Goal: Task Accomplishment & Management: Complete application form

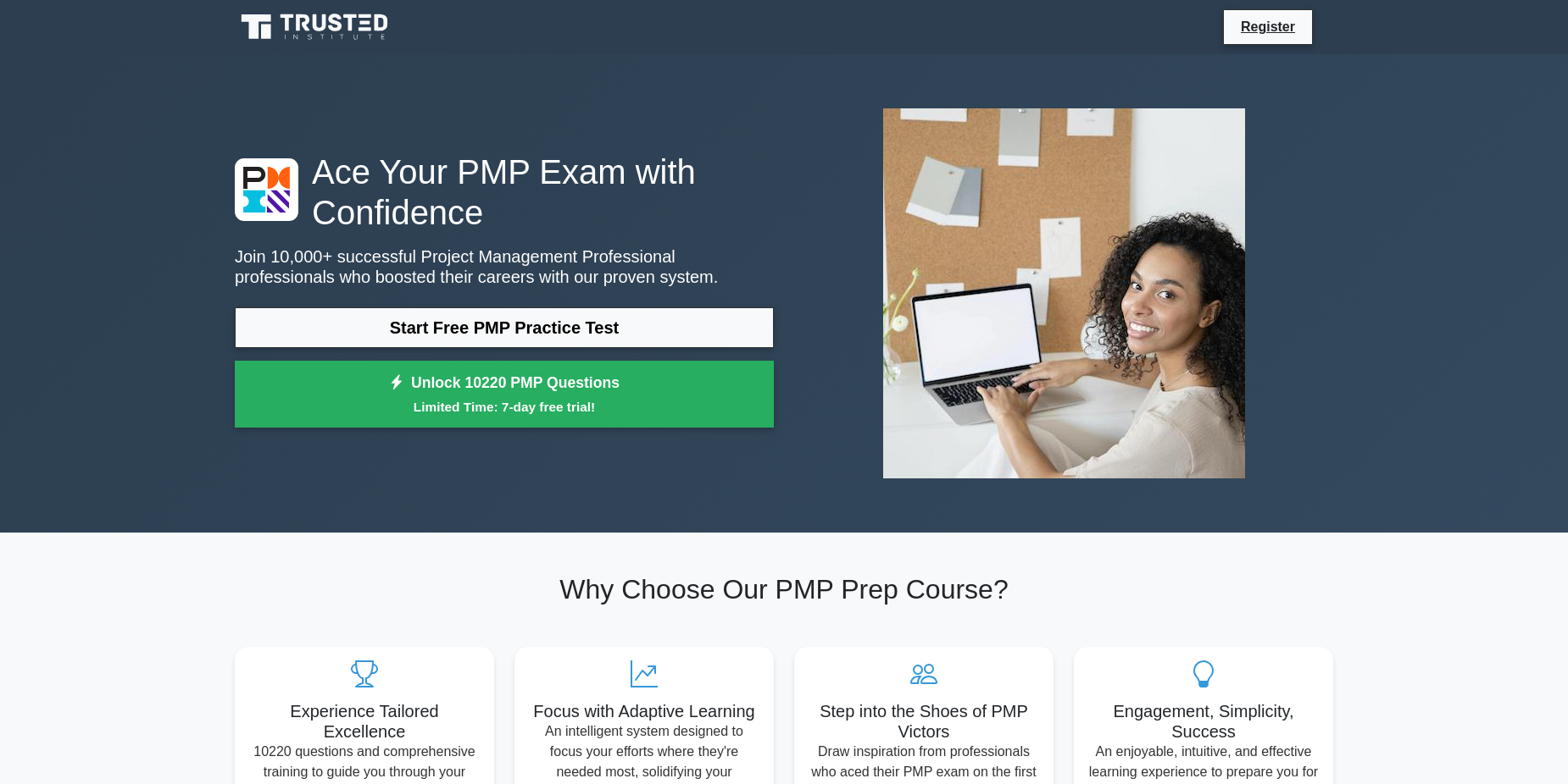
click at [488, 330] on link "Start Free PMP Practice Test" at bounding box center [504, 328] width 539 height 41
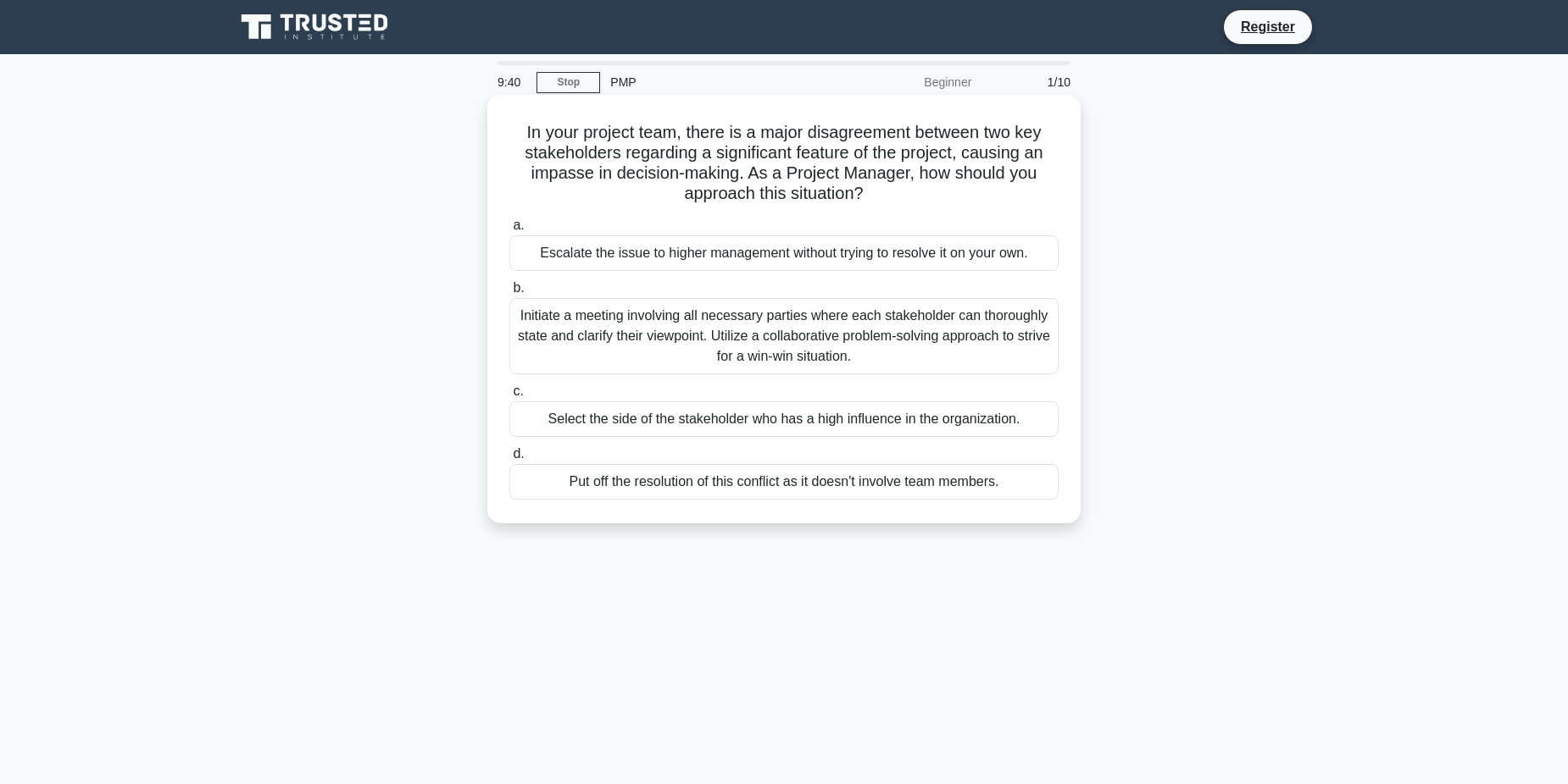
click at [704, 338] on div "Initiate a meeting involving all necessary parties where each stakeholder can t…" at bounding box center [784, 336] width 549 height 76
click at [510, 294] on input "b. Initiate a meeting involving all necessary parties where each stakeholder ca…" at bounding box center [510, 288] width 0 height 11
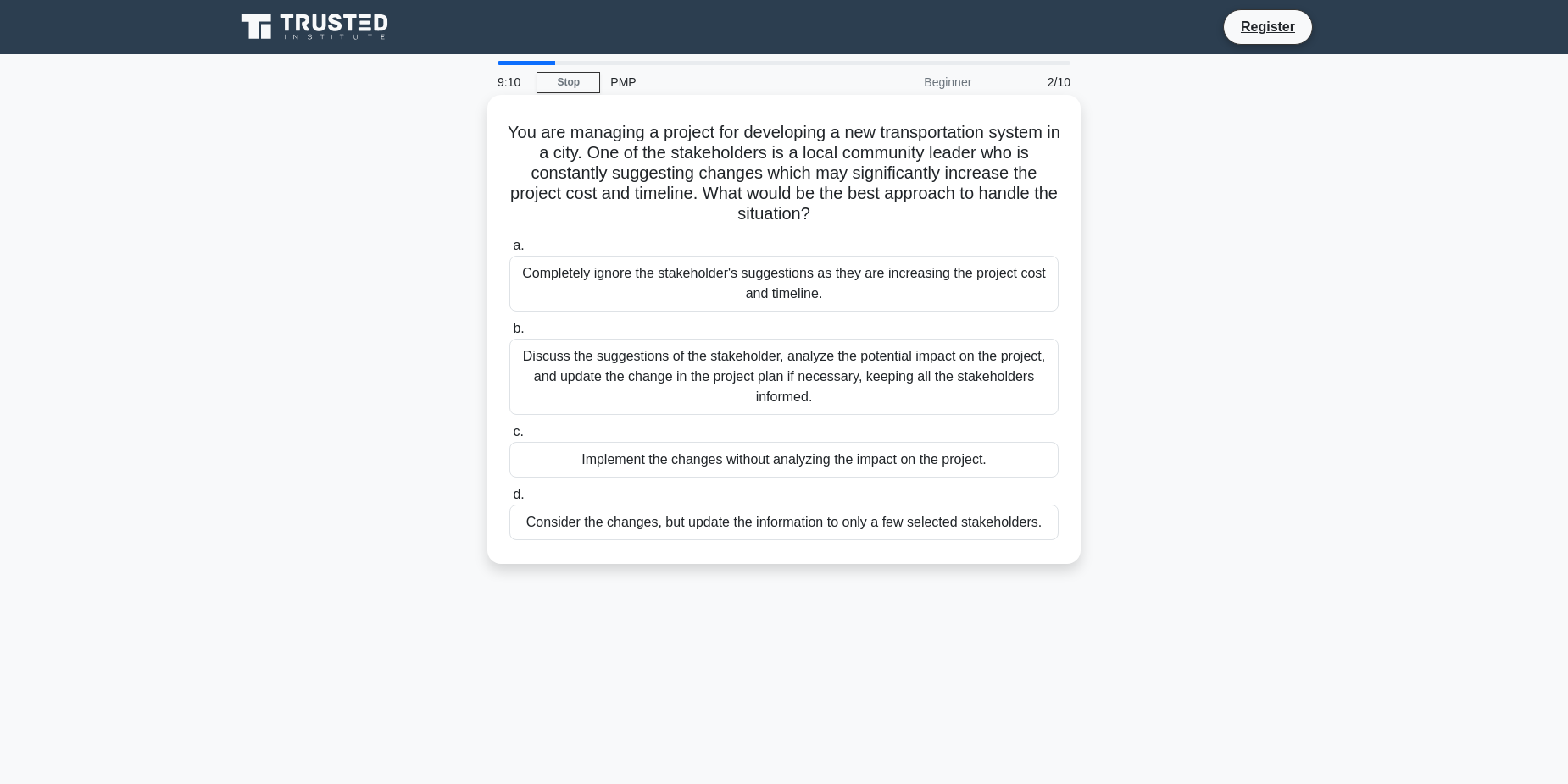
click at [927, 363] on div "Discuss the suggestions of the stakeholder, analyze the potential impact on the…" at bounding box center [784, 377] width 549 height 76
click at [510, 335] on input "b. Discuss the suggestions of the stakeholder, analyze the potential impact on …" at bounding box center [510, 329] width 0 height 11
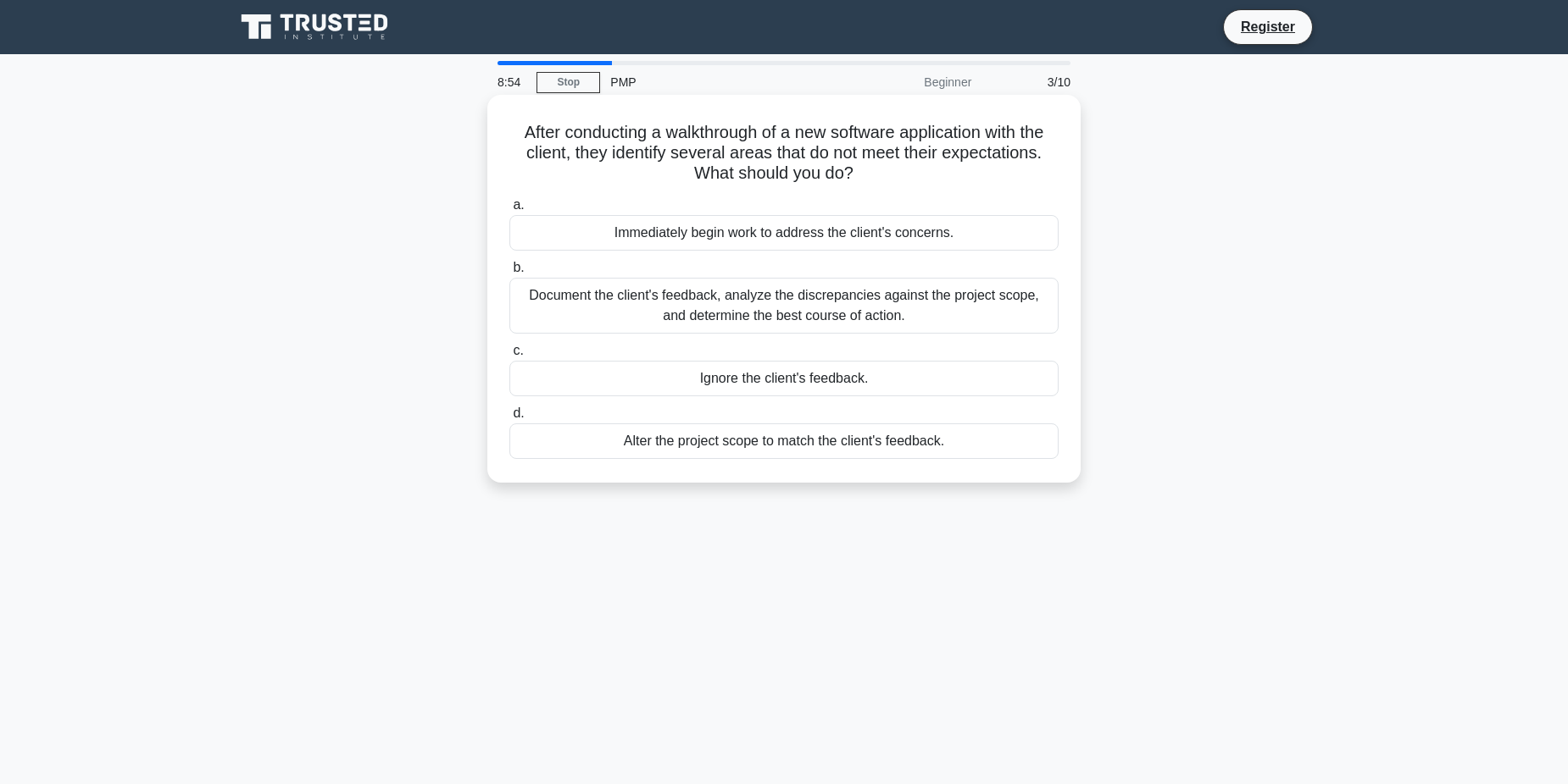
click at [817, 314] on div "Document the client's feedback, analyze the discrepancies against the project s…" at bounding box center [784, 306] width 549 height 56
click at [510, 274] on input "b. Document the client's feedback, analyze the discrepancies against the projec…" at bounding box center [510, 268] width 0 height 11
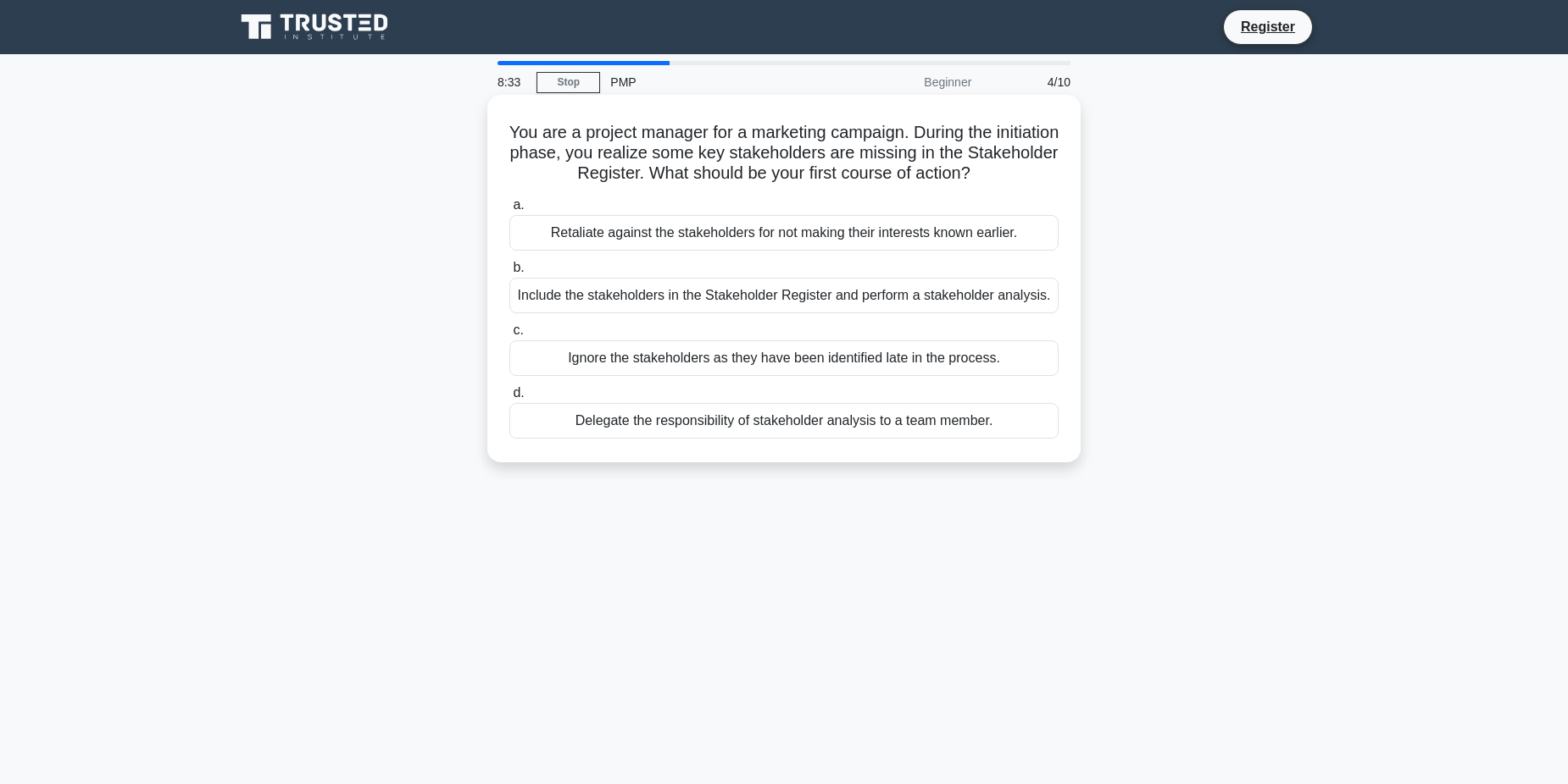
click at [767, 295] on div "Include the stakeholders in the Stakeholder Register and perform a stakeholder …" at bounding box center [784, 296] width 549 height 36
click at [510, 274] on input "b. Include the stakeholders in the Stakeholder Register and perform a stakehold…" at bounding box center [510, 268] width 0 height 11
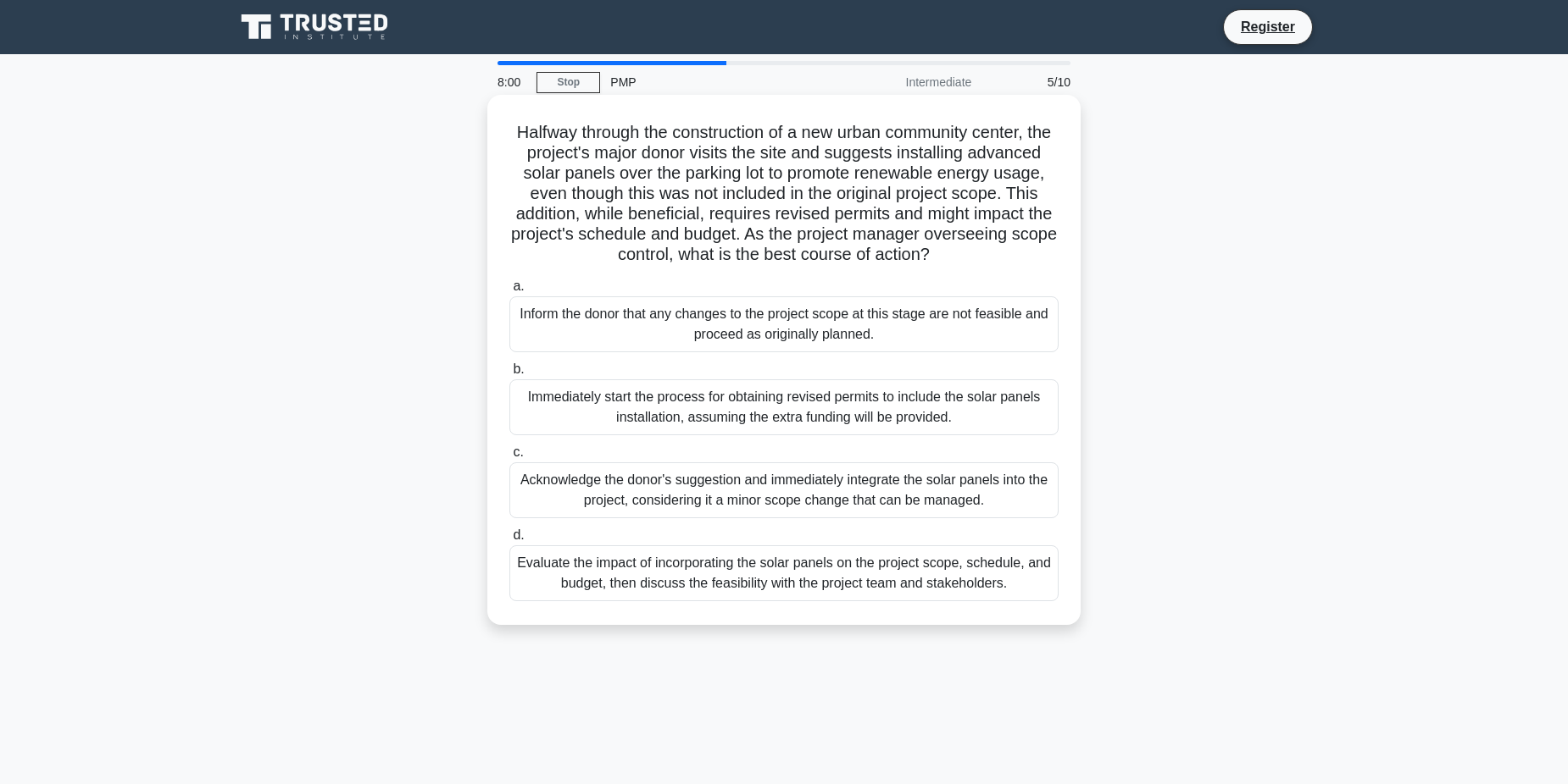
click at [773, 601] on div "Evaluate the impact of incorporating the solar panels on the project scope, sch…" at bounding box center [784, 573] width 549 height 56
click at [510, 541] on input "d. Evaluate the impact of incorporating the solar panels on the project scope, …" at bounding box center [510, 535] width 0 height 11
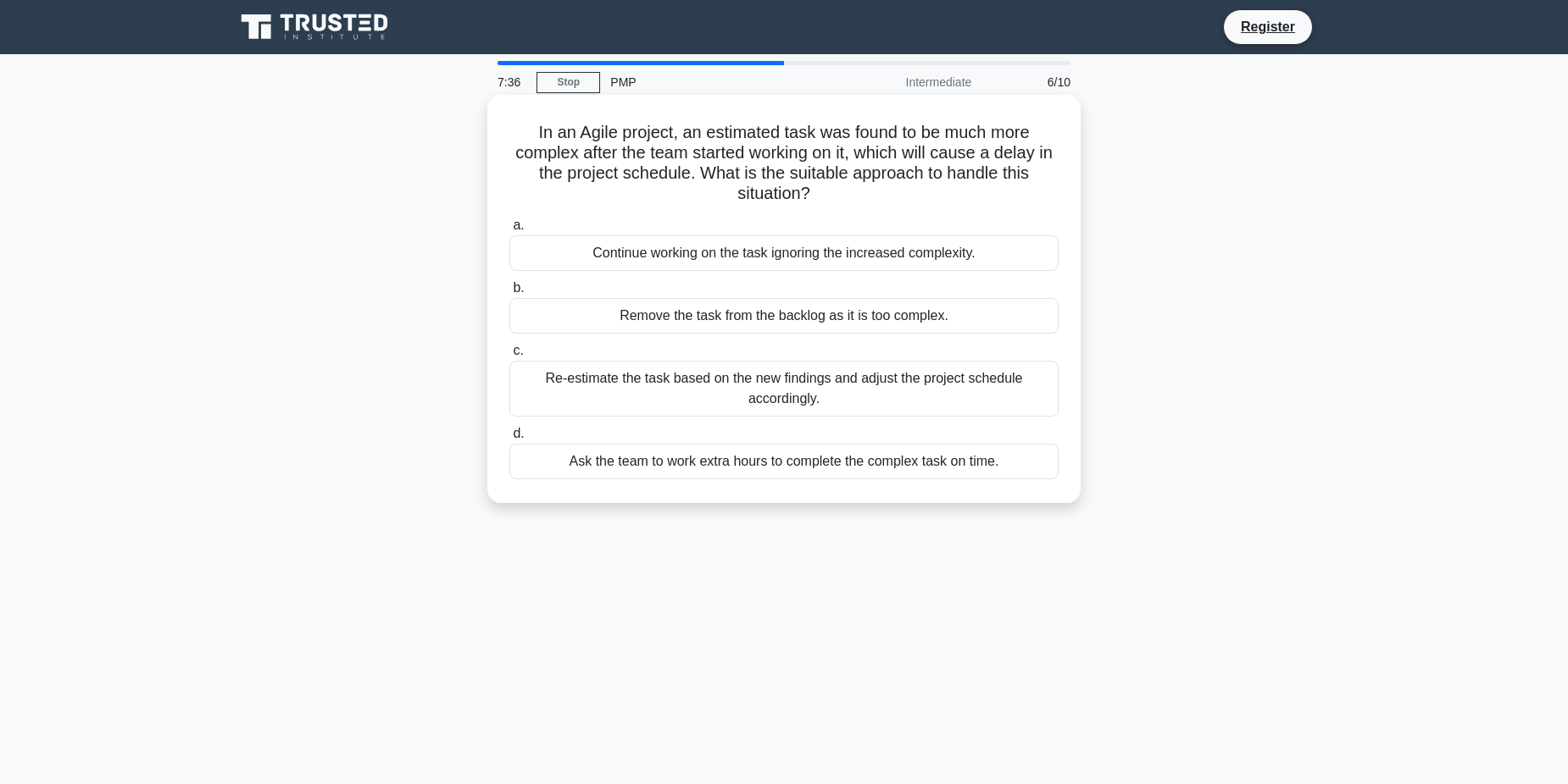
click at [844, 399] on div "Re-estimate the task based on the new findings and adjust the project schedule …" at bounding box center [784, 389] width 549 height 56
click at [510, 357] on input "c. Re-estimate the task based on the new findings and adjust the project schedu…" at bounding box center [510, 351] width 0 height 11
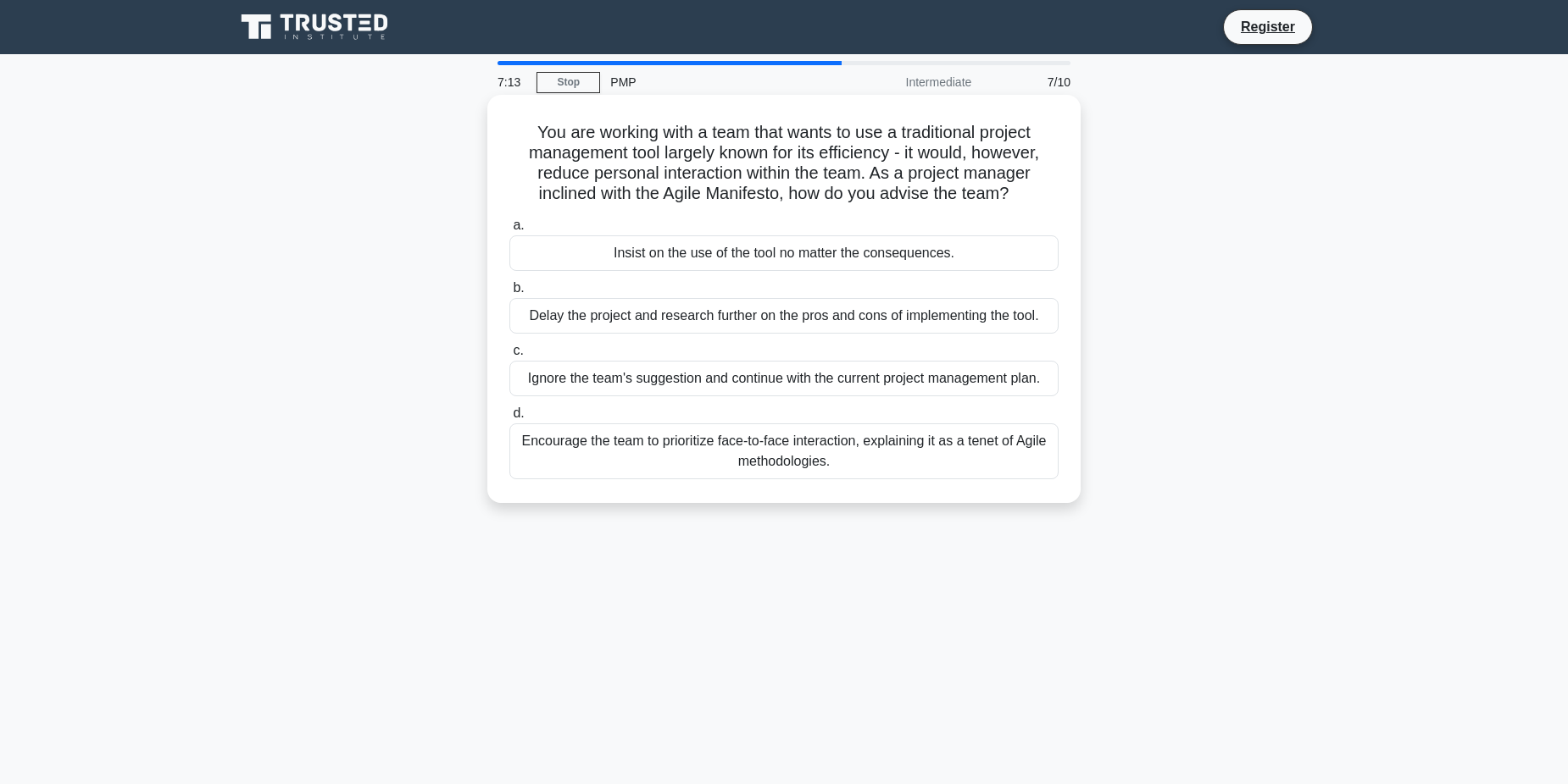
click at [830, 465] on div "Encourage the team to prioritize face-to-face interaction, explaining it as a t…" at bounding box center [784, 451] width 549 height 56
click at [510, 419] on input "d. Encourage the team to prioritize face-to-face interaction, explaining it as …" at bounding box center [510, 413] width 0 height 11
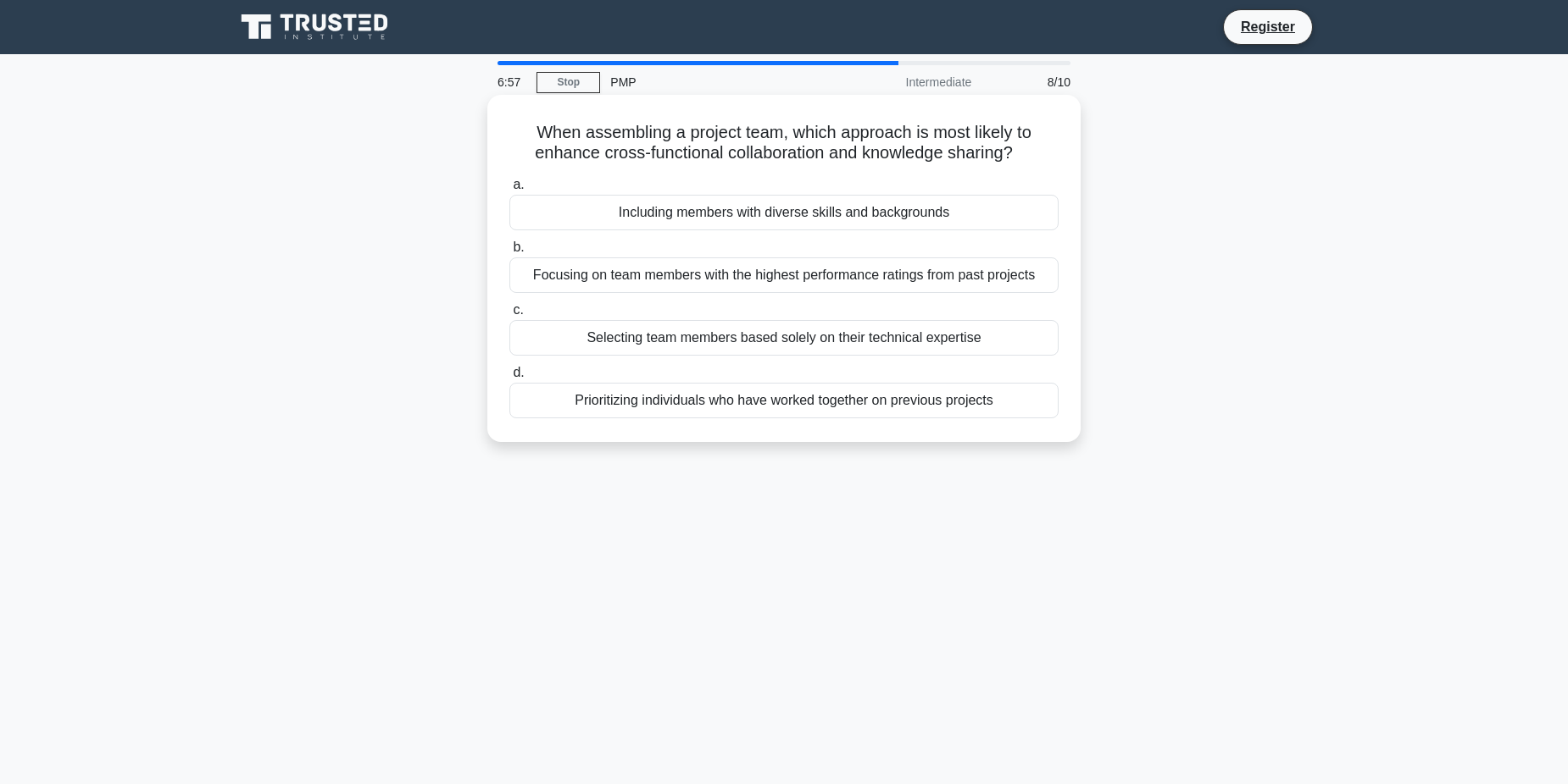
click at [733, 212] on div "Including members with diverse skills and backgrounds" at bounding box center [784, 213] width 549 height 36
click at [510, 191] on input "a. Including members with diverse skills and backgrounds" at bounding box center [510, 185] width 0 height 11
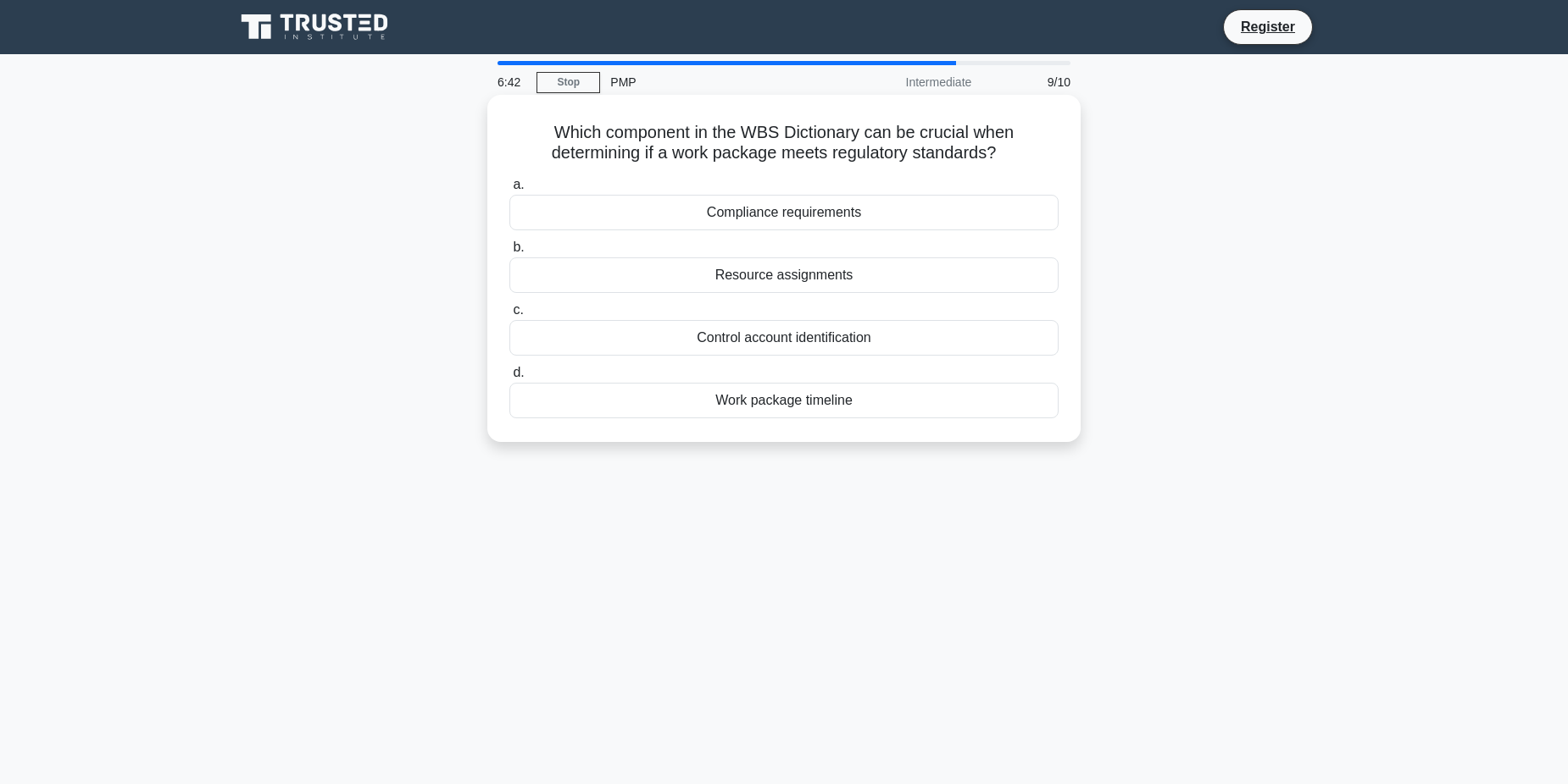
click at [829, 220] on div "Compliance requirements" at bounding box center [784, 213] width 549 height 36
click at [510, 191] on input "a. Compliance requirements" at bounding box center [510, 185] width 0 height 11
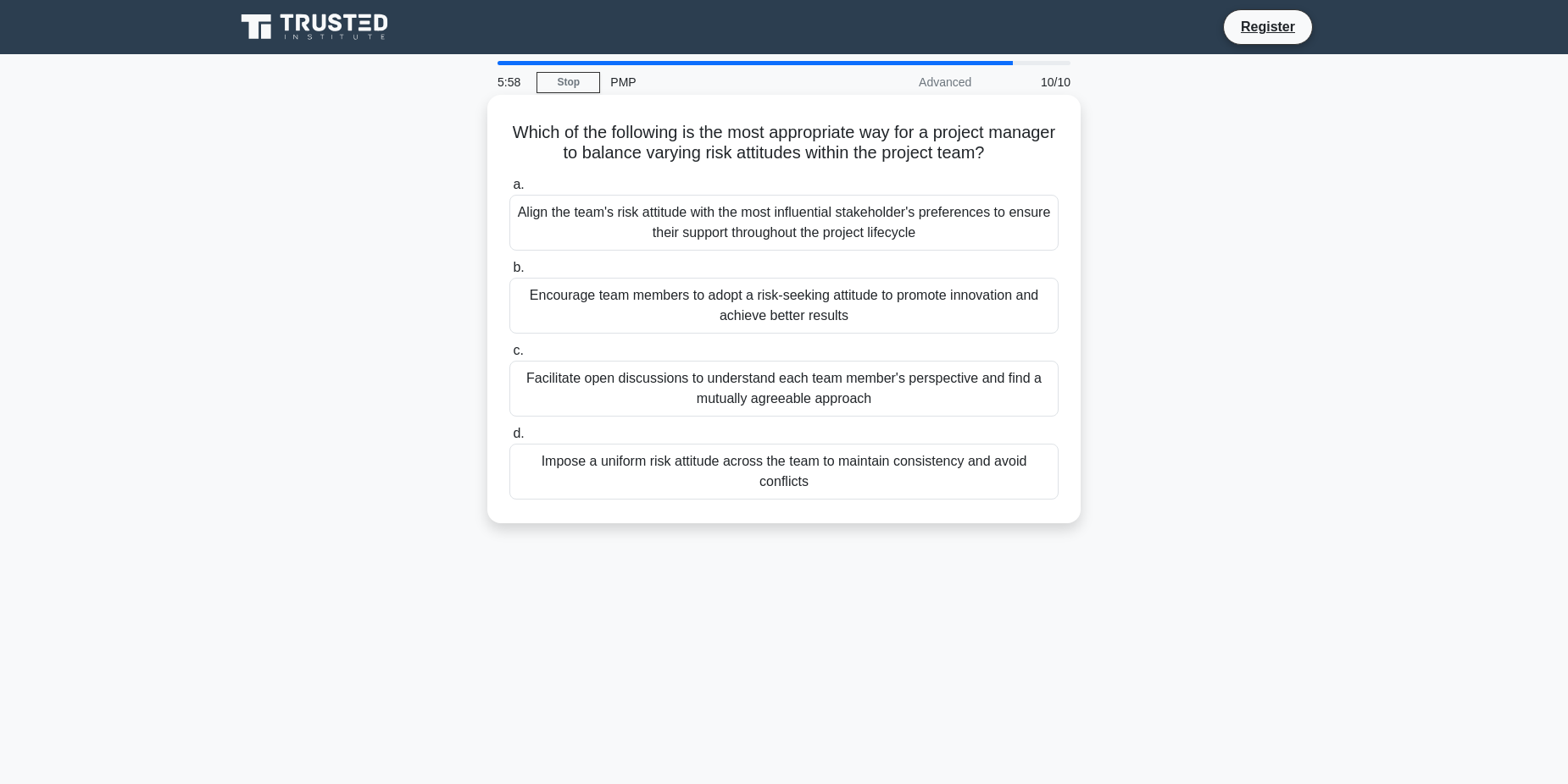
click at [860, 392] on div "Facilitate open discussions to understand each team member's perspective and fi…" at bounding box center [784, 389] width 549 height 56
click at [510, 357] on input "c. Facilitate open discussions to understand each team member's perspective and…" at bounding box center [510, 351] width 0 height 11
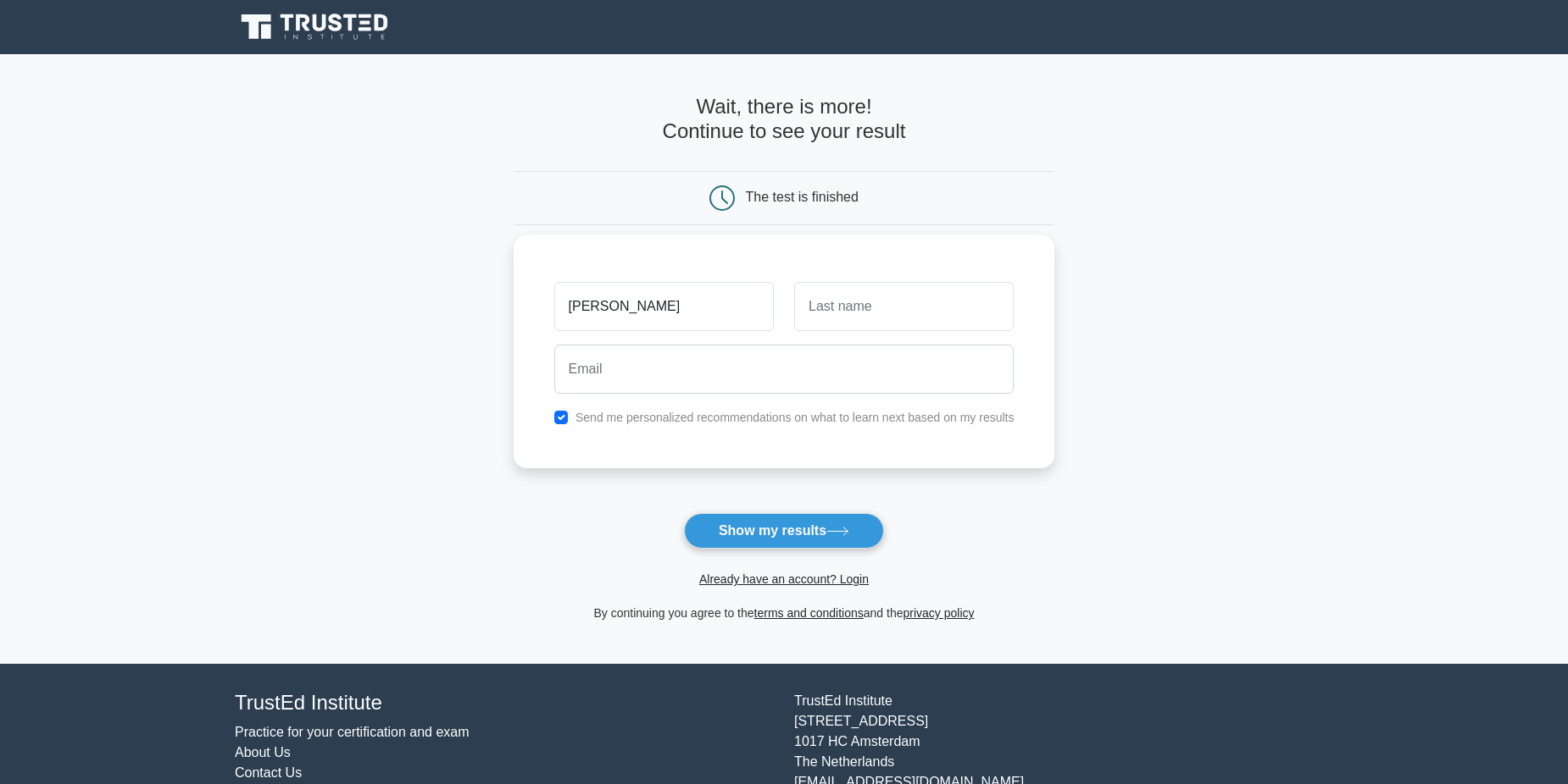
type input "[PERSON_NAME]"
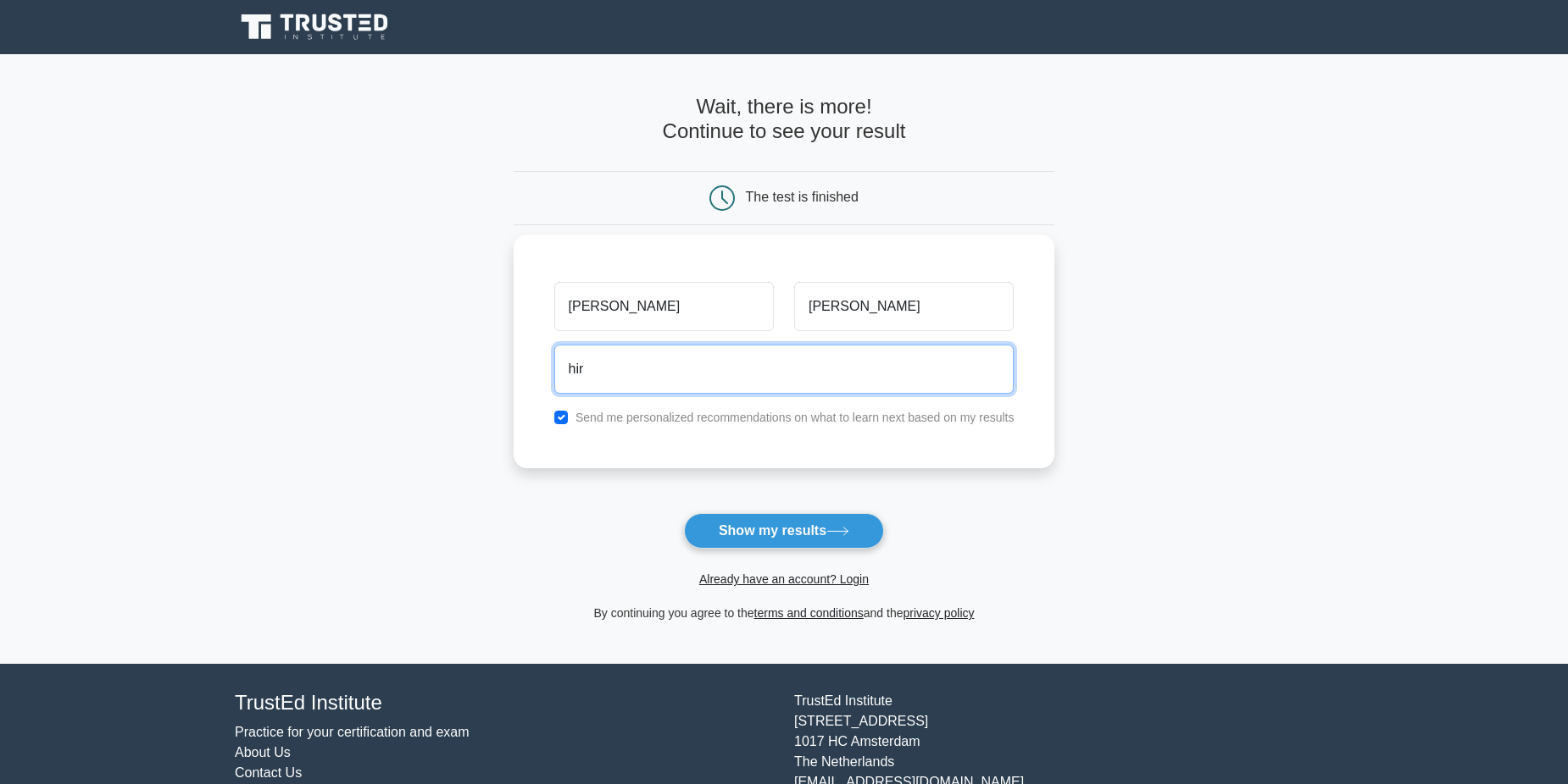
type input "[EMAIL_ADDRESS][DOMAIN_NAME]"
click at [565, 422] on input "checkbox" at bounding box center [562, 417] width 14 height 14
checkbox input "false"
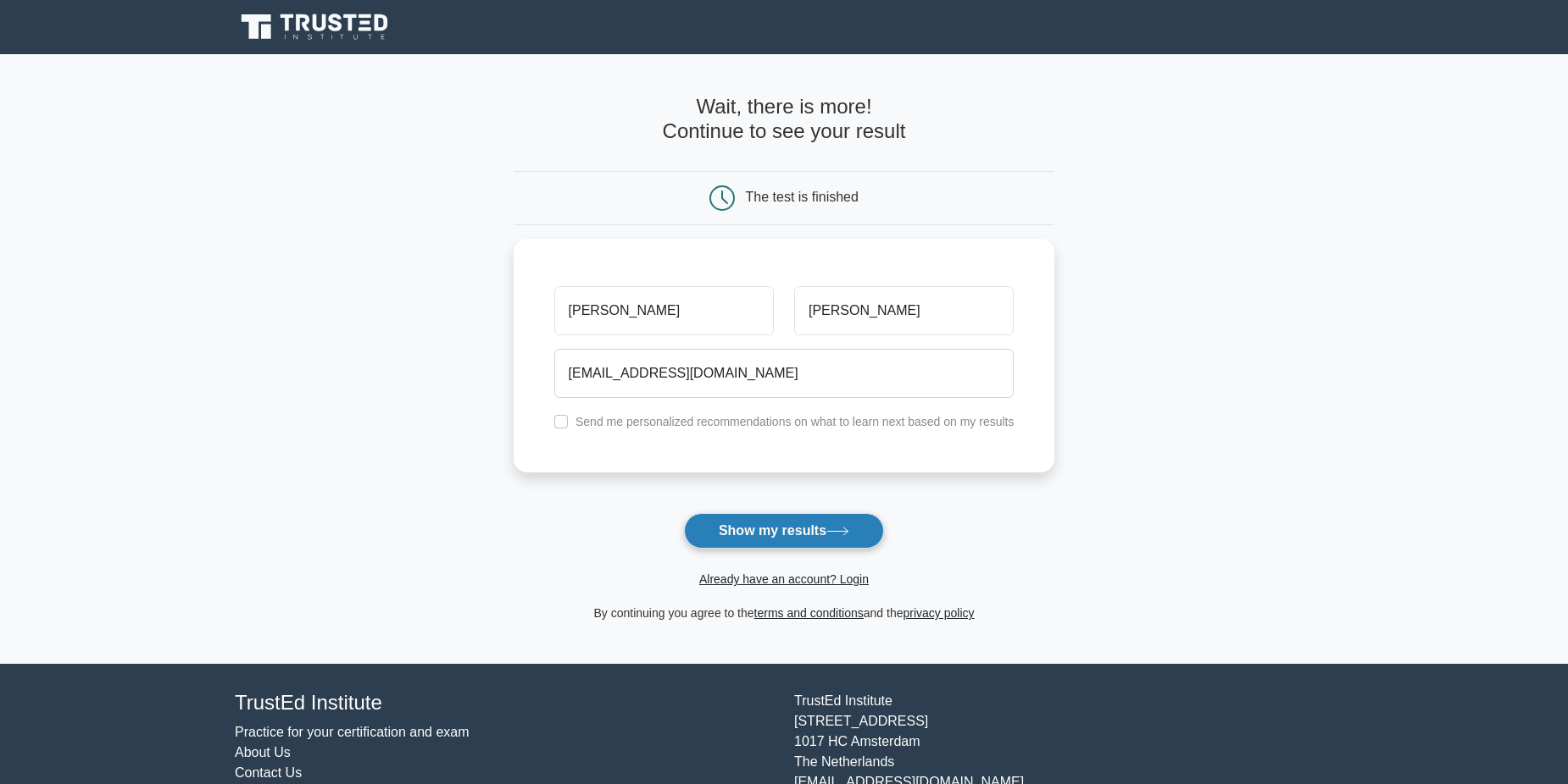
click at [767, 536] on button "Show my results" at bounding box center [784, 531] width 200 height 36
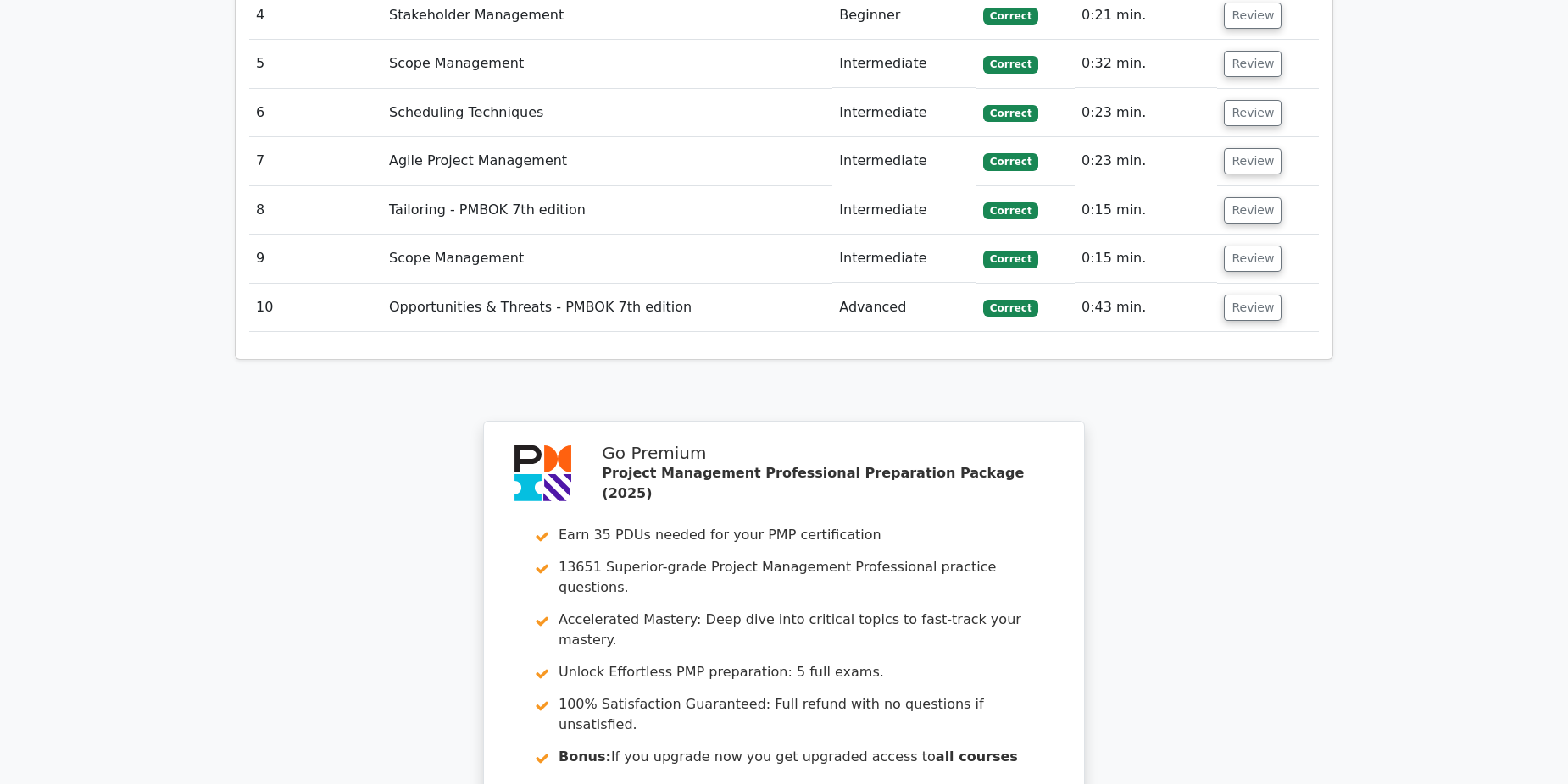
scroll to position [2791, 0]
